Goal: Transaction & Acquisition: Book appointment/travel/reservation

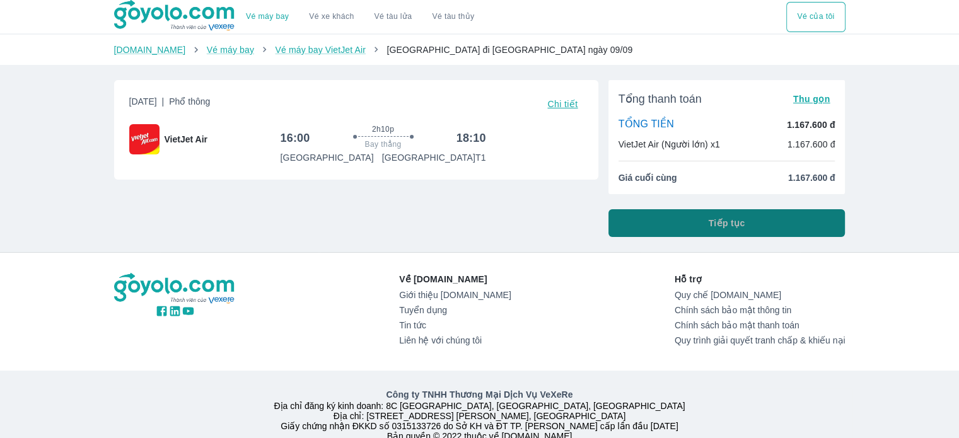
click at [736, 219] on span "Tiếp tục" at bounding box center [727, 223] width 37 height 13
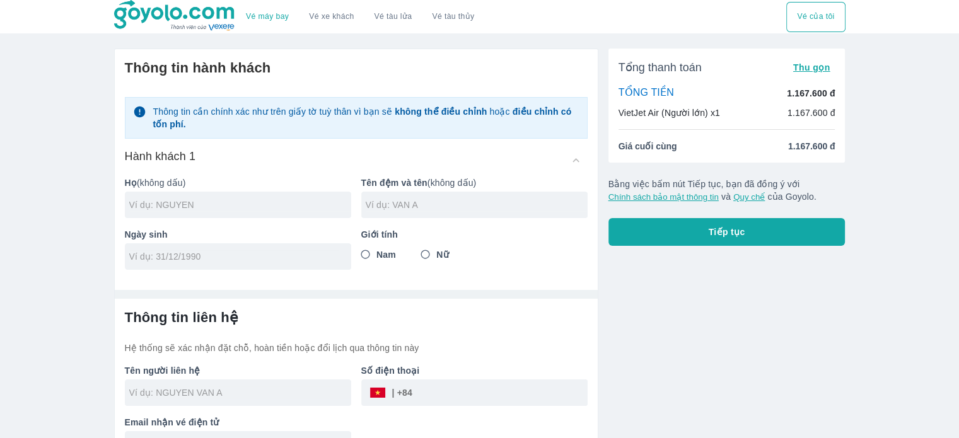
click at [372, 262] on input "Nam" at bounding box center [365, 254] width 23 height 23
radio input "true"
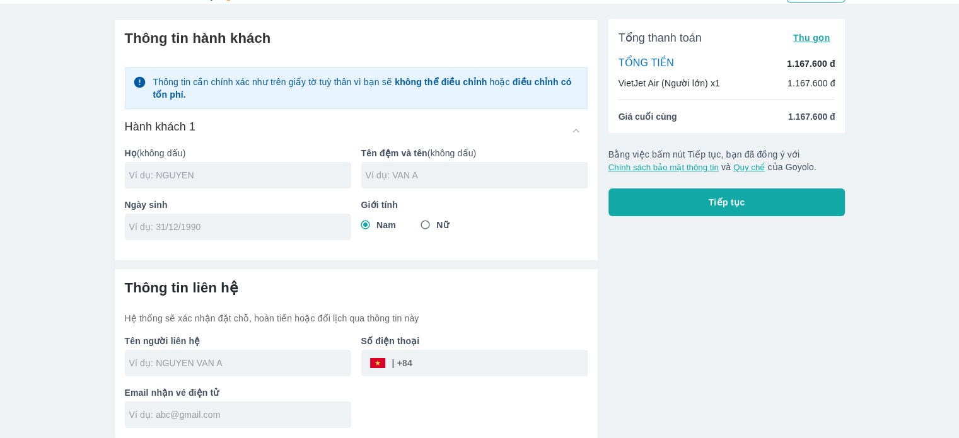
click at [272, 177] on input "text" at bounding box center [240, 175] width 222 height 13
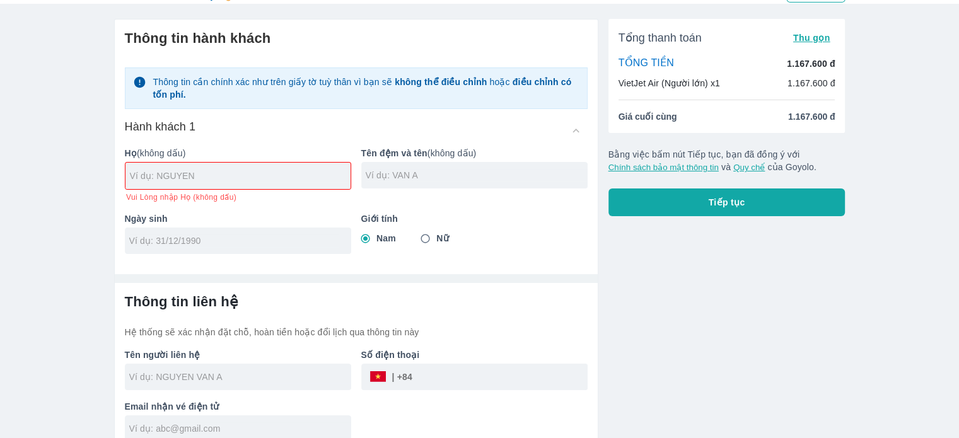
click at [247, 224] on div "Ngày sinh" at bounding box center [233, 228] width 236 height 52
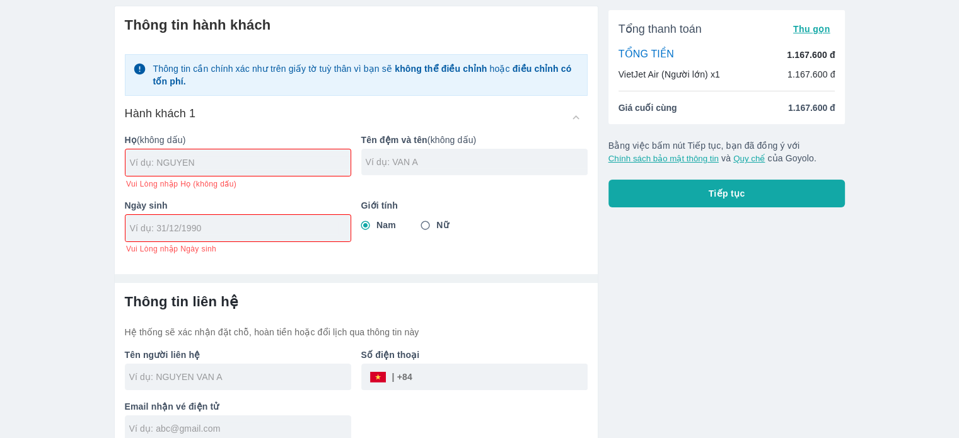
click at [512, 365] on input "tel" at bounding box center [499, 377] width 175 height 30
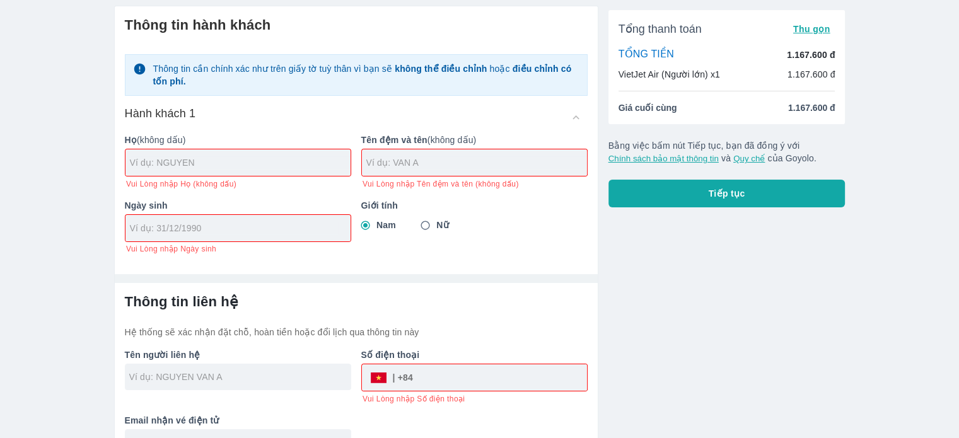
click at [512, 365] on input "tel" at bounding box center [500, 377] width 174 height 30
click at [714, 312] on div "Tổng thanh toán Thu gọn TỔNG TIỀN 1.167.600 đ VietJet Air (Người lớn) x1 1.167.…" at bounding box center [721, 231] width 247 height 471
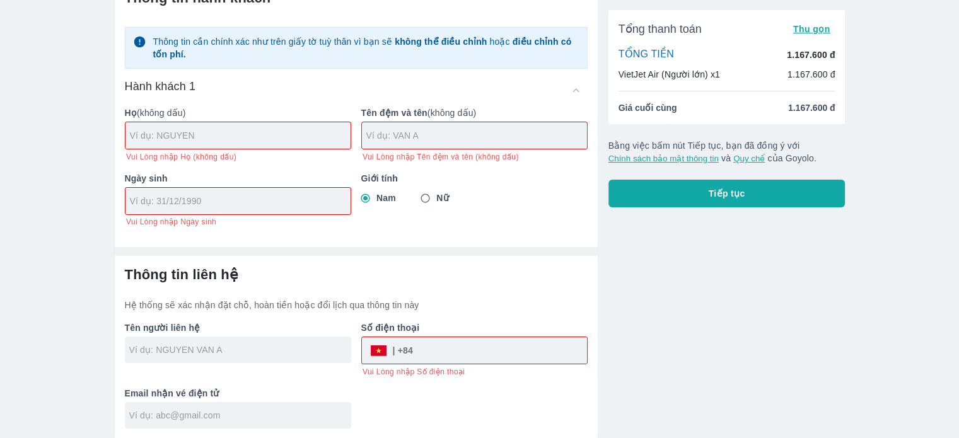
scroll to position [0, 0]
